Goal: Use online tool/utility: Utilize a website feature to perform a specific function

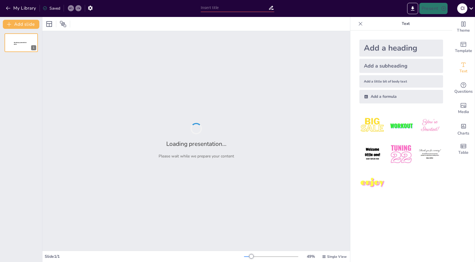
type input "Imported vector.pptx"
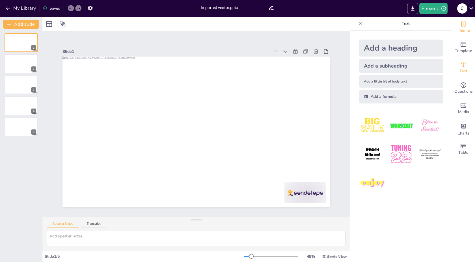
click at [461, 26] on icon "Change the overall theme" at bounding box center [463, 23] width 4 height 5
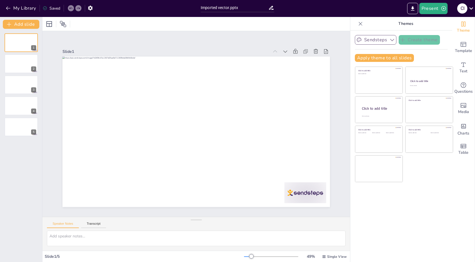
click at [389, 40] on icon "button" at bounding box center [392, 40] width 6 height 6
click at [426, 9] on button "Present" at bounding box center [433, 8] width 28 height 11
click at [351, 13] on div at bounding box center [237, 131] width 475 height 262
click at [468, 6] on icon at bounding box center [471, 9] width 8 height 8
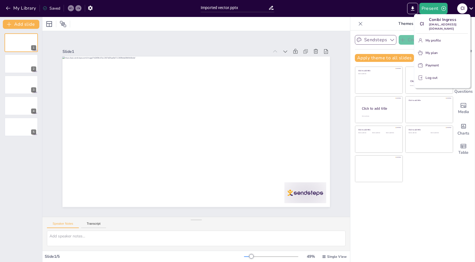
click at [468, 6] on div at bounding box center [237, 131] width 475 height 262
